Goal: Information Seeking & Learning: Check status

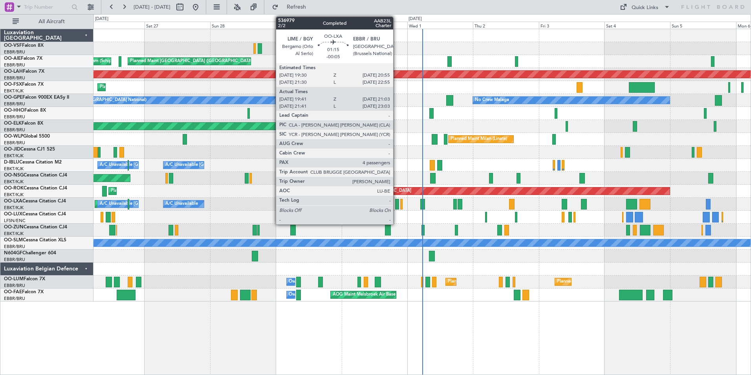
click at [397, 204] on div at bounding box center [397, 204] width 4 height 11
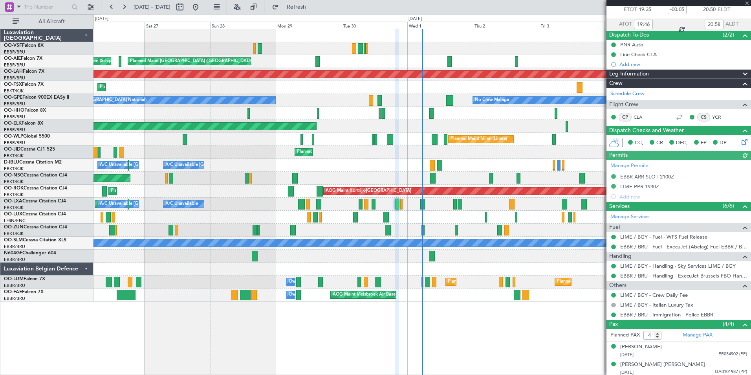
scroll to position [84, 0]
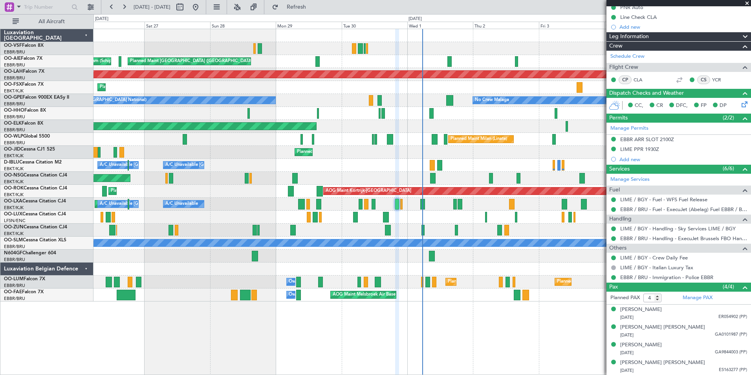
click at [746, 4] on span at bounding box center [747, 3] width 8 height 7
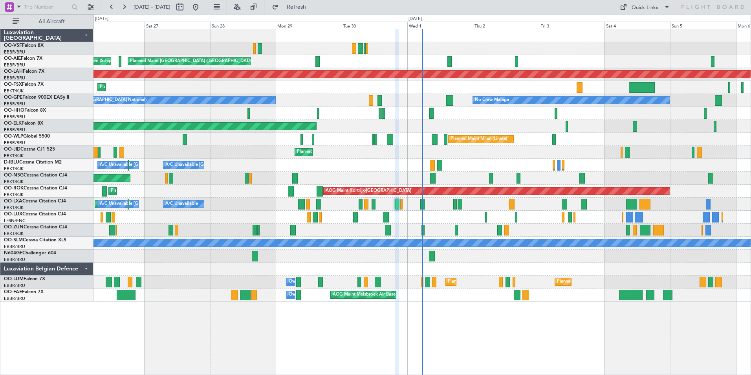
type input "0"
click at [54, 201] on link "OO-LXA Cessna Citation CJ4" at bounding box center [35, 201] width 62 height 5
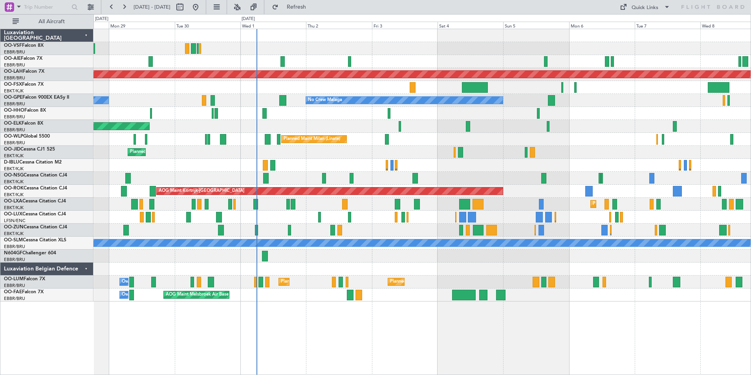
click at [502, 211] on div "Planned Maint [GEOGRAPHIC_DATA] ([GEOGRAPHIC_DATA]) Unplanned Maint Amsterdam (…" at bounding box center [422, 165] width 657 height 272
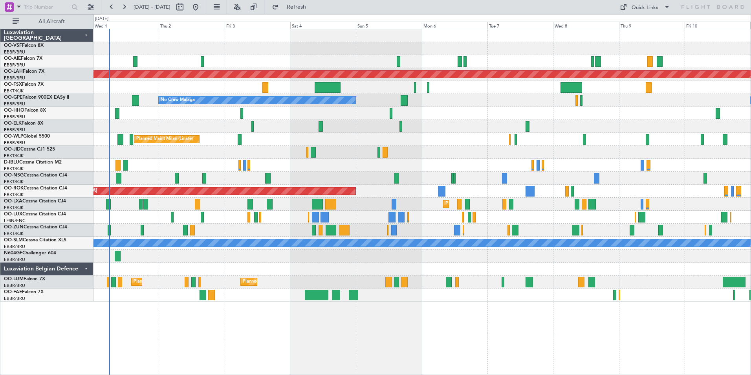
click at [241, 207] on div "Planned Maint Kortrijk-[GEOGRAPHIC_DATA]" at bounding box center [422, 204] width 657 height 13
click at [126, 6] on button at bounding box center [124, 7] width 13 height 13
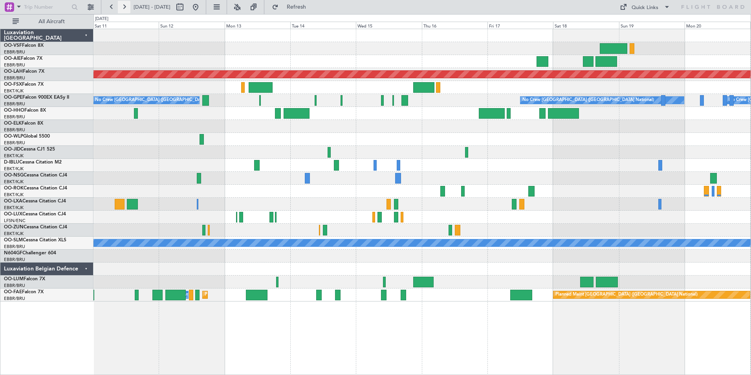
click at [124, 4] on button at bounding box center [124, 7] width 13 height 13
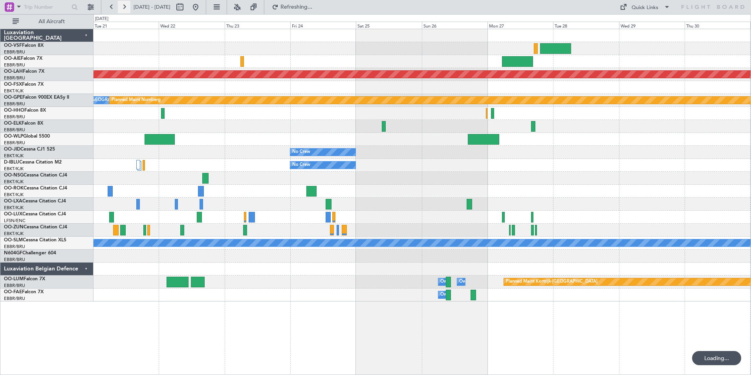
click at [124, 4] on button at bounding box center [124, 7] width 13 height 13
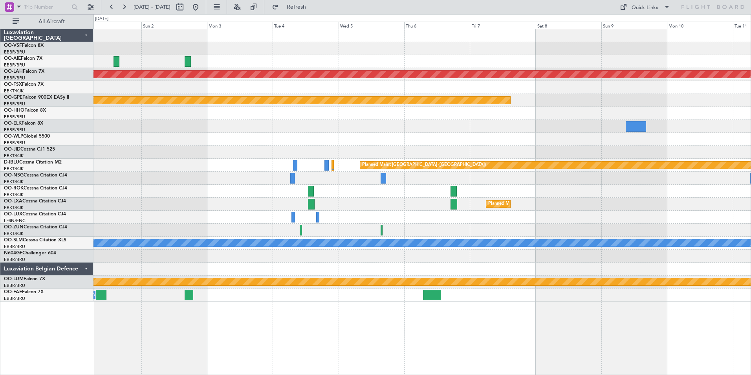
click at [573, 220] on div "Planned Maint [PERSON_NAME]-[GEOGRAPHIC_DATA][PERSON_NAME] ([GEOGRAPHIC_DATA][P…" at bounding box center [422, 165] width 657 height 272
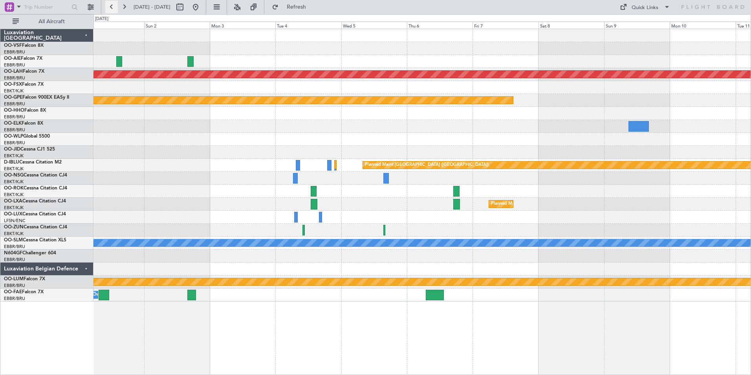
click at [109, 7] on button at bounding box center [111, 7] width 13 height 13
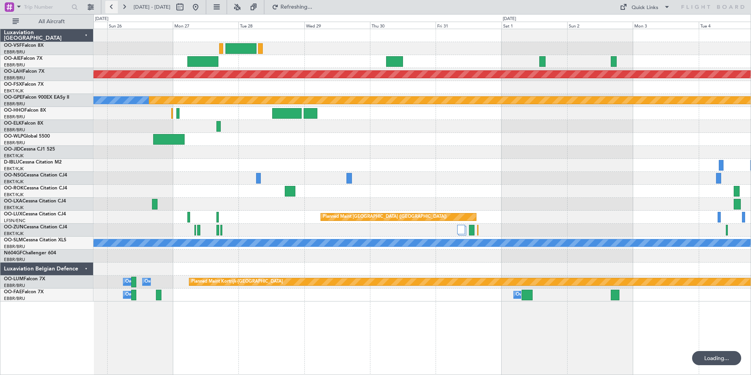
click at [109, 7] on button at bounding box center [111, 7] width 13 height 13
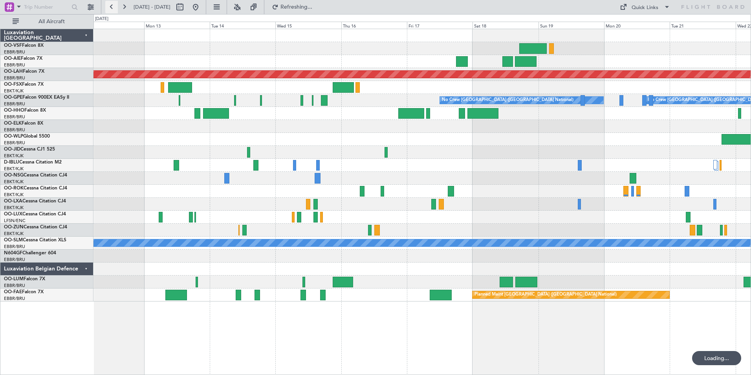
click at [109, 7] on button at bounding box center [111, 7] width 13 height 13
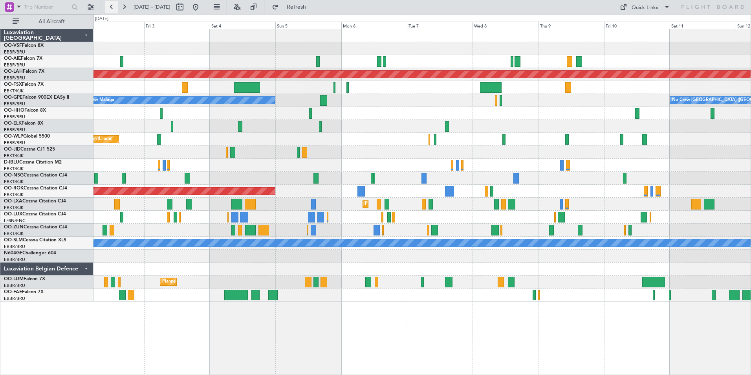
click at [109, 7] on button at bounding box center [111, 7] width 13 height 13
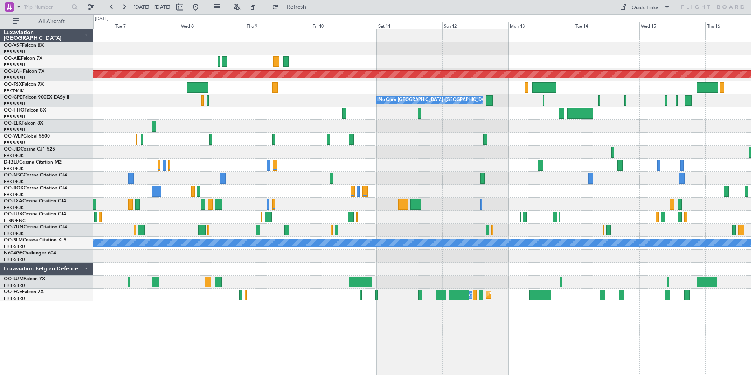
click at [316, 203] on div "Planned Maint Kortrijk-[GEOGRAPHIC_DATA]" at bounding box center [422, 204] width 657 height 13
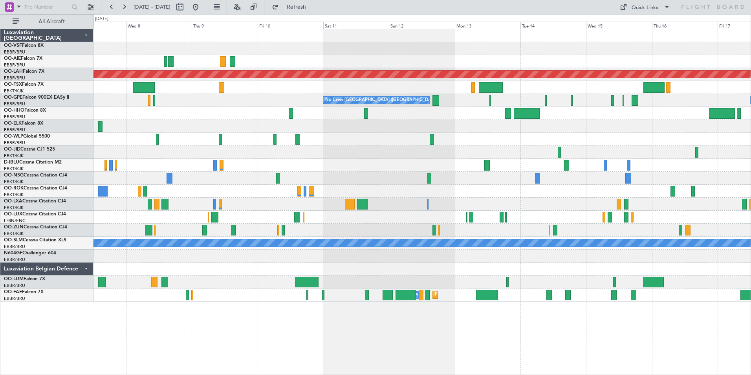
click at [751, 205] on html "[DATE] - [DATE] Refresh Quick Links All Aircraft Planned [GEOGRAPHIC_DATA][PERS…" at bounding box center [375, 187] width 751 height 375
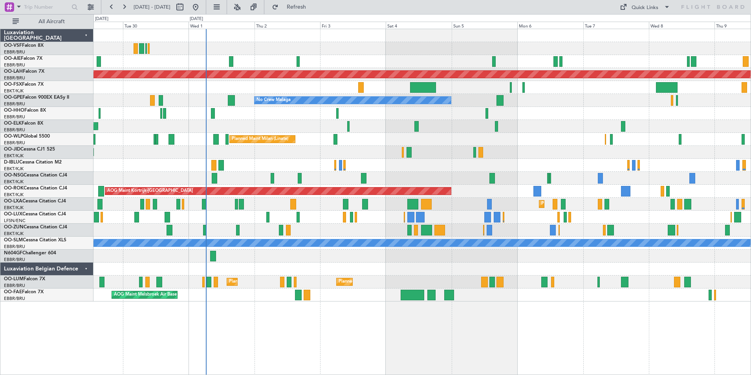
click at [234, 106] on div "No Crew Malaga No Crew [GEOGRAPHIC_DATA] (Brussels National) No Crew [GEOGRAPHI…" at bounding box center [422, 100] width 657 height 13
